Goal: Information Seeking & Learning: Learn about a topic

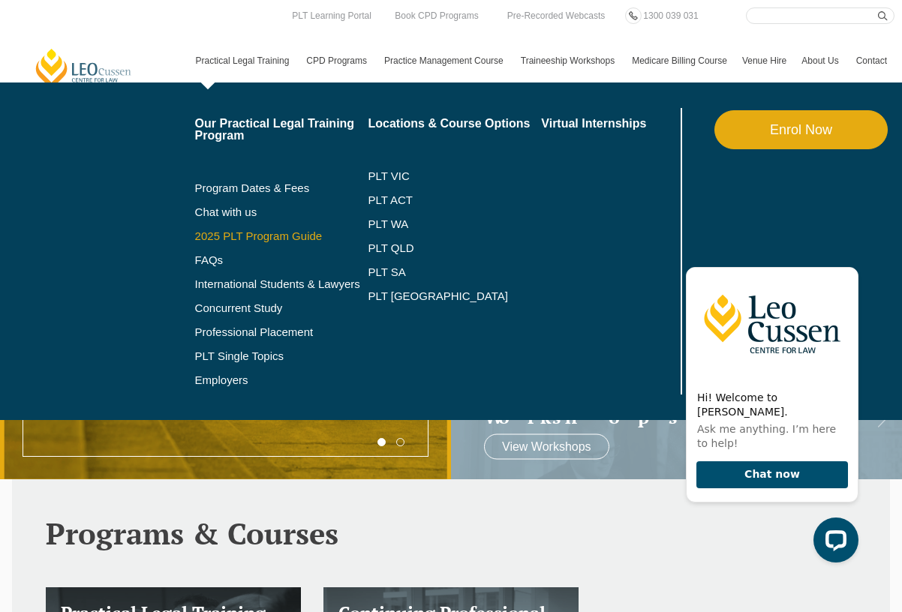
click at [236, 234] on link "2025 PLT Program Guide" at bounding box center [263, 236] width 136 height 12
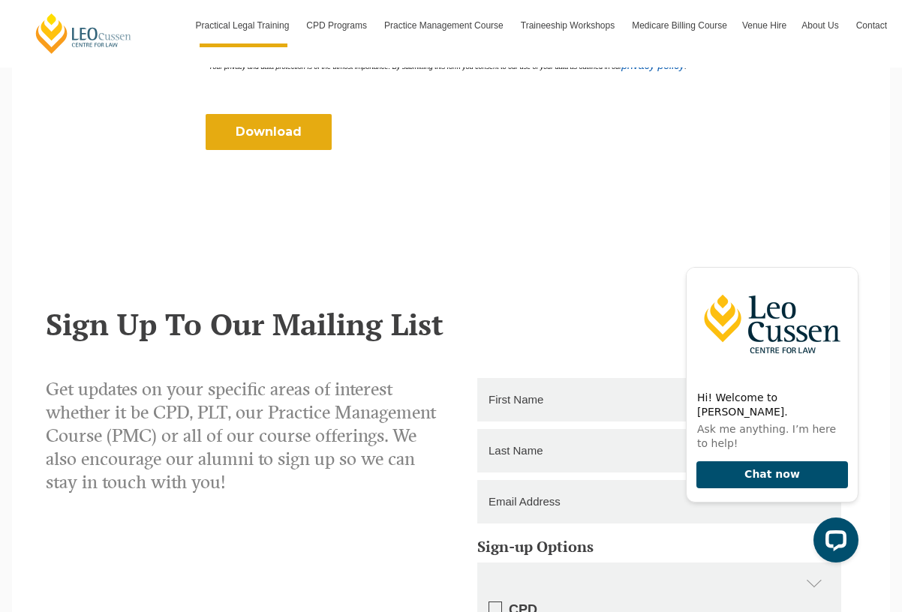
scroll to position [375, 0]
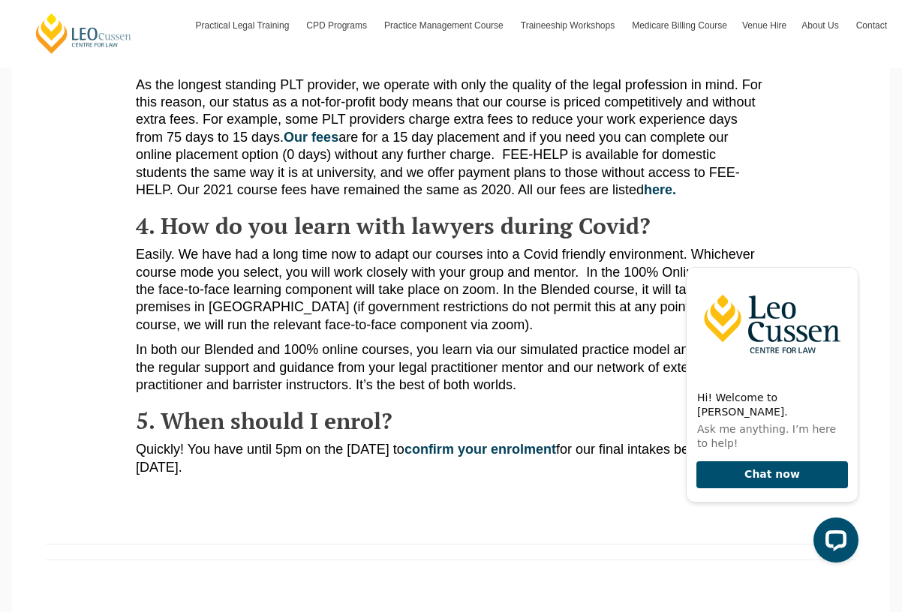
scroll to position [675, 0]
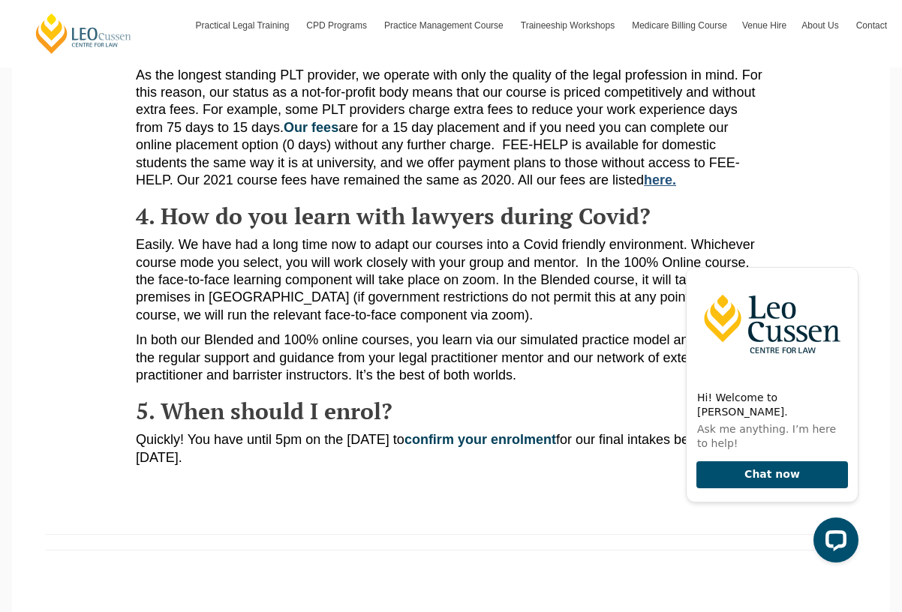
click at [654, 178] on link "here." at bounding box center [660, 180] width 32 height 15
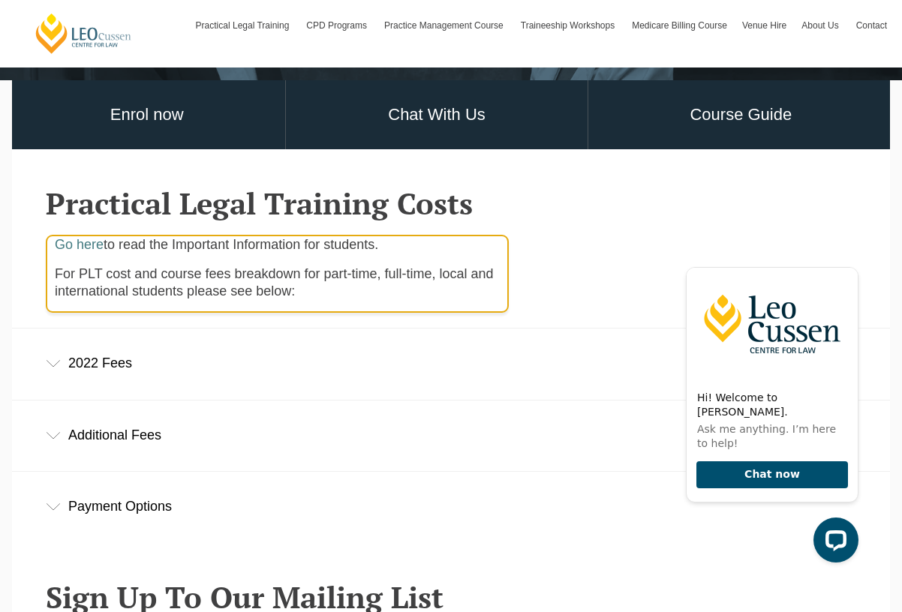
scroll to position [375, 0]
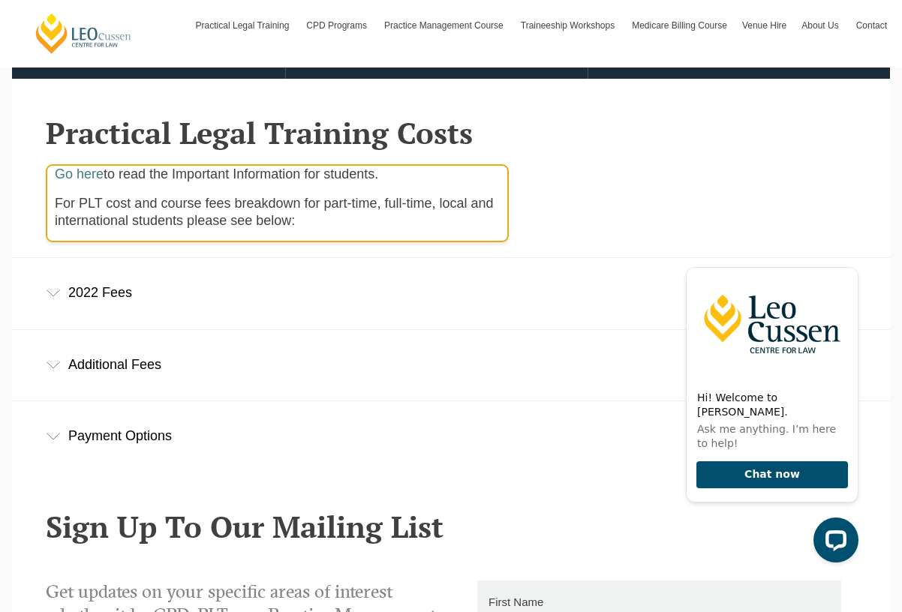
click at [105, 367] on div "Additional Fees" at bounding box center [451, 365] width 878 height 70
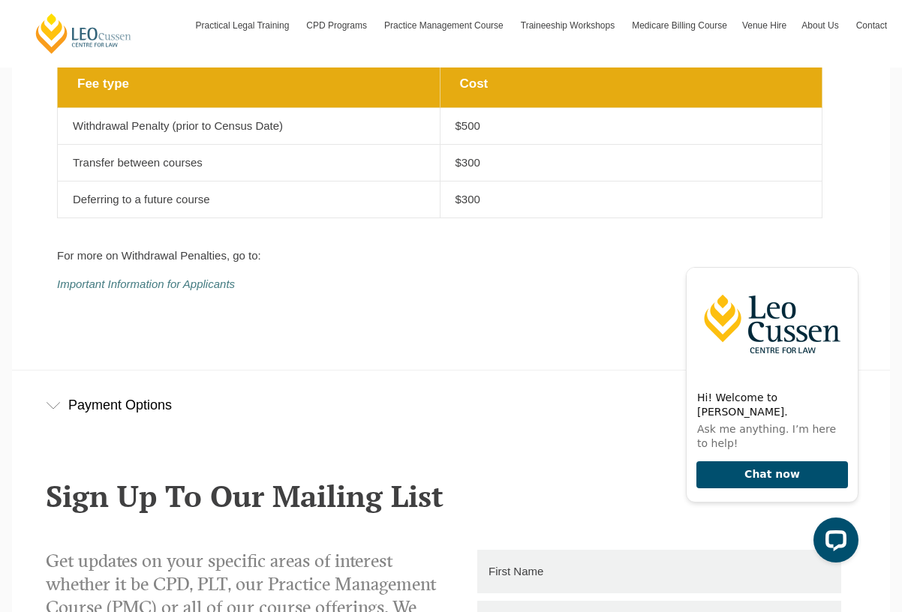
scroll to position [825, 0]
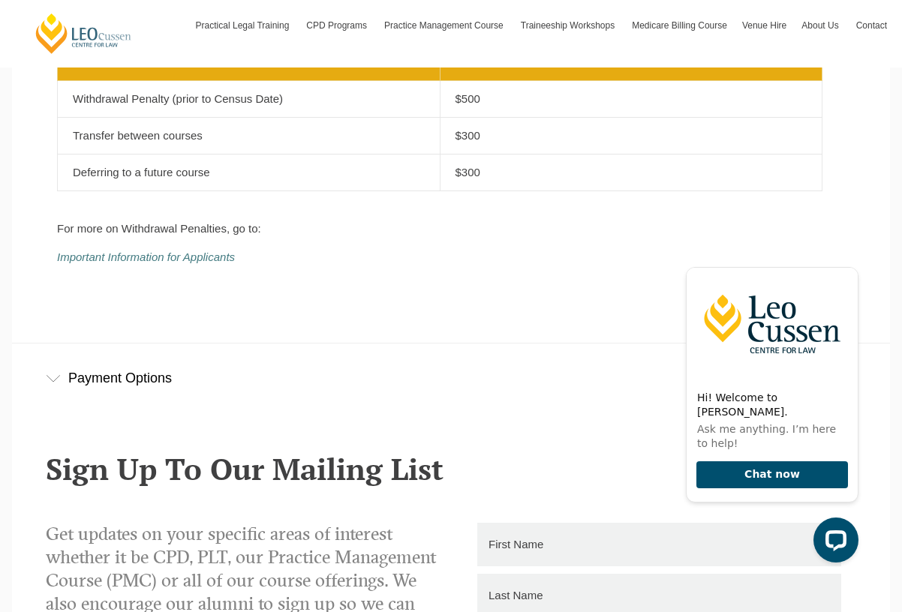
click at [124, 380] on div "Payment Options" at bounding box center [451, 379] width 878 height 70
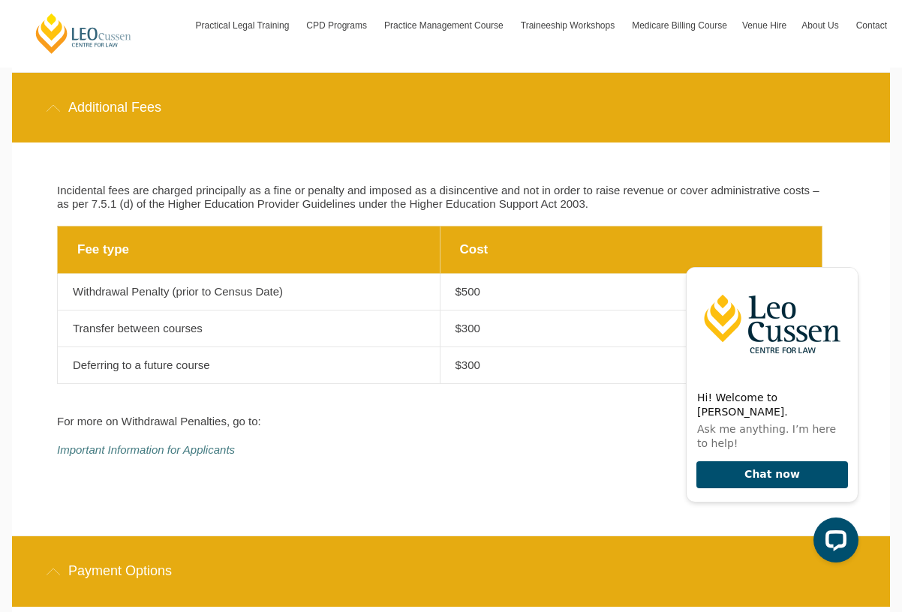
scroll to position [600, 0]
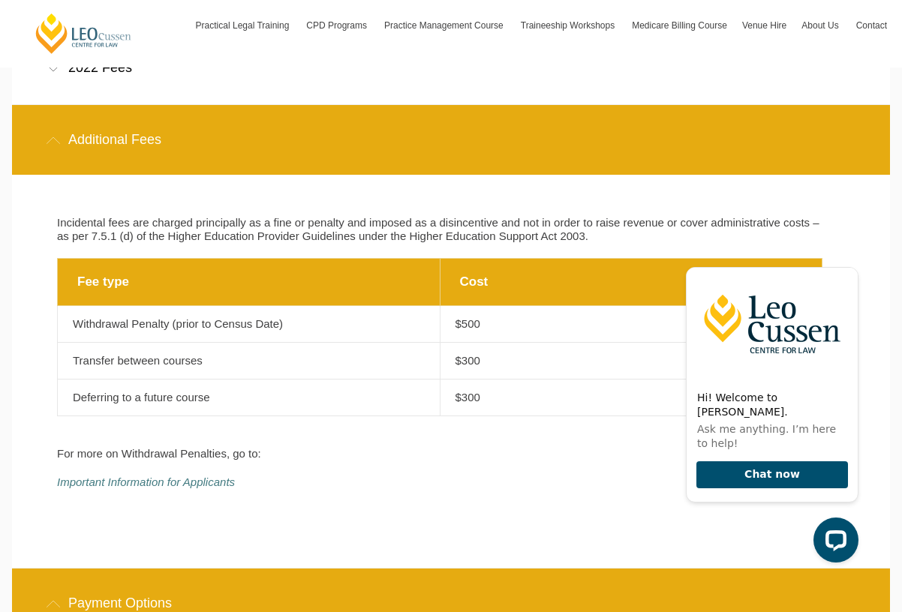
click at [143, 152] on div "Additional Fees" at bounding box center [451, 140] width 878 height 70
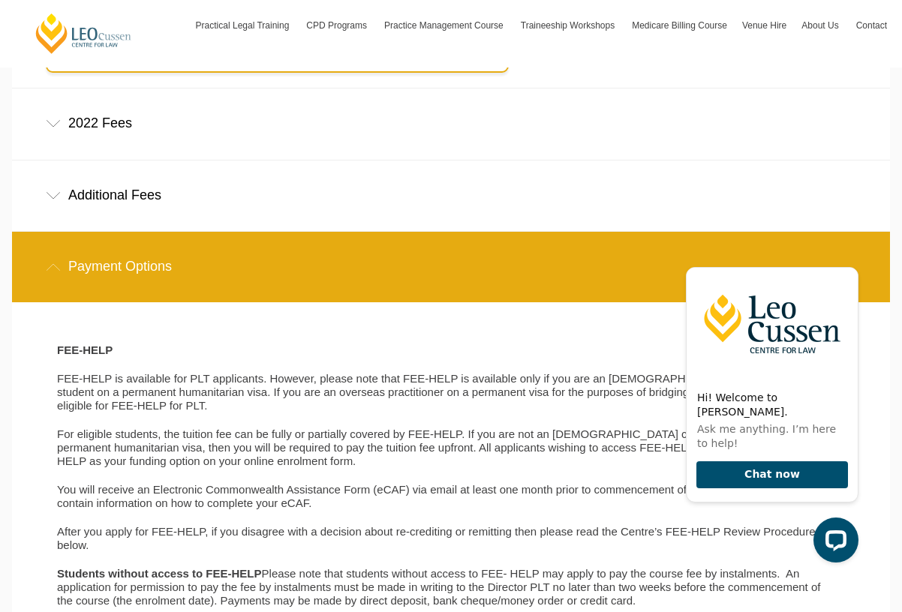
scroll to position [450, 0]
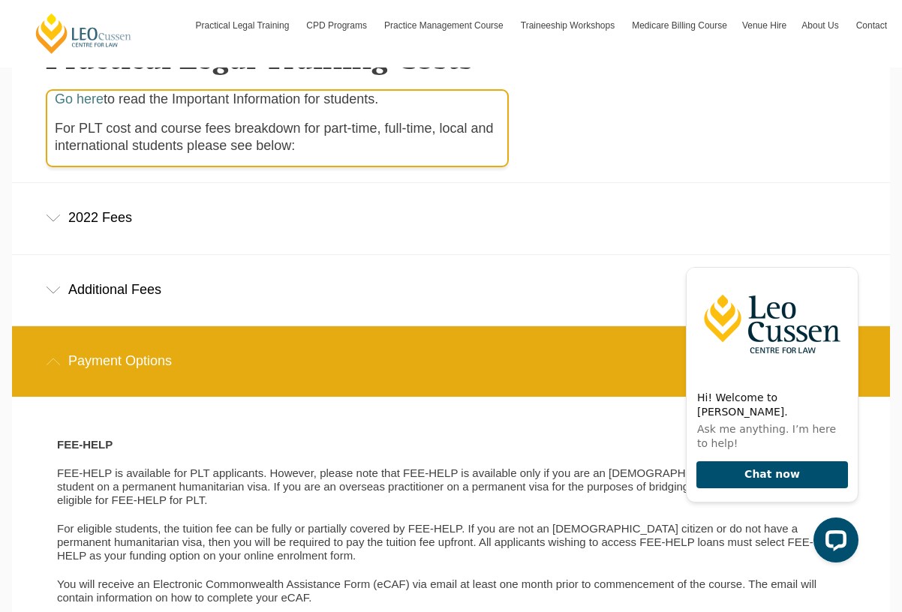
click at [109, 230] on div "2022 Fees" at bounding box center [451, 218] width 878 height 70
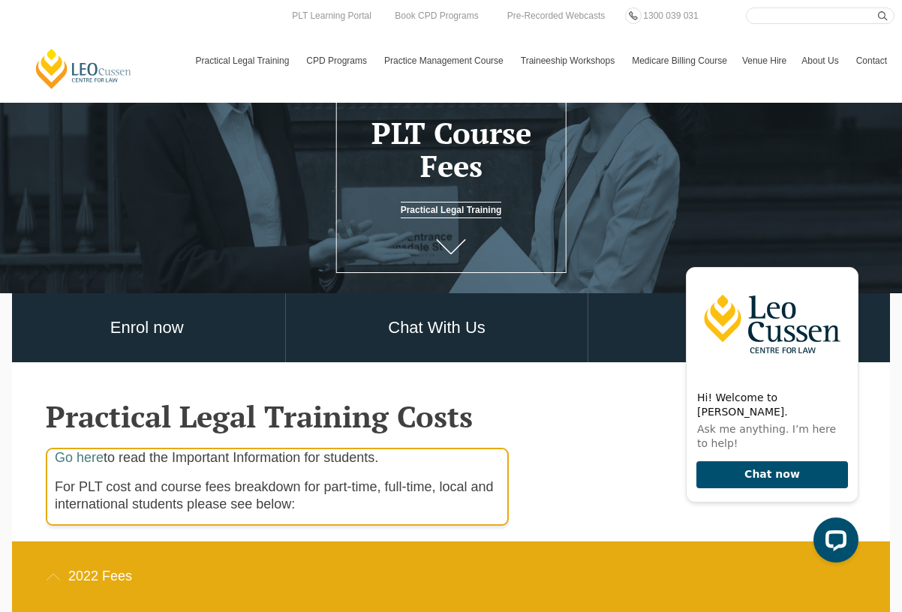
scroll to position [0, 0]
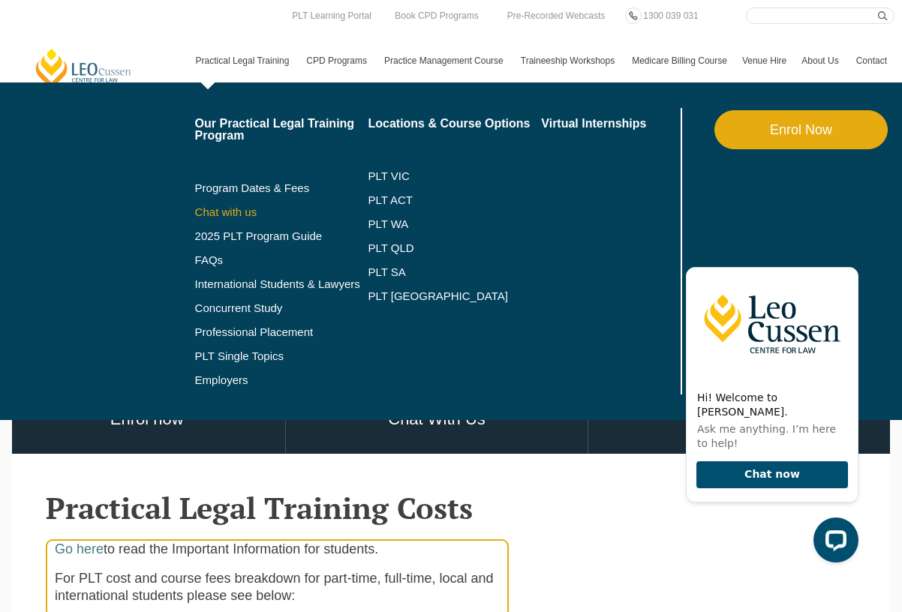
click at [257, 214] on link "Chat with us" at bounding box center [281, 212] width 173 height 12
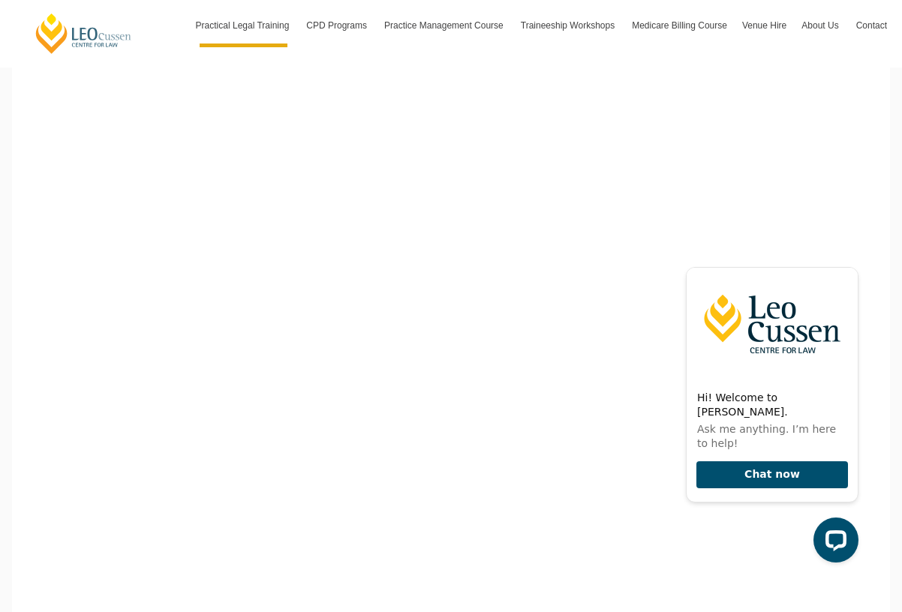
scroll to position [375, 0]
